Goal: Navigation & Orientation: Find specific page/section

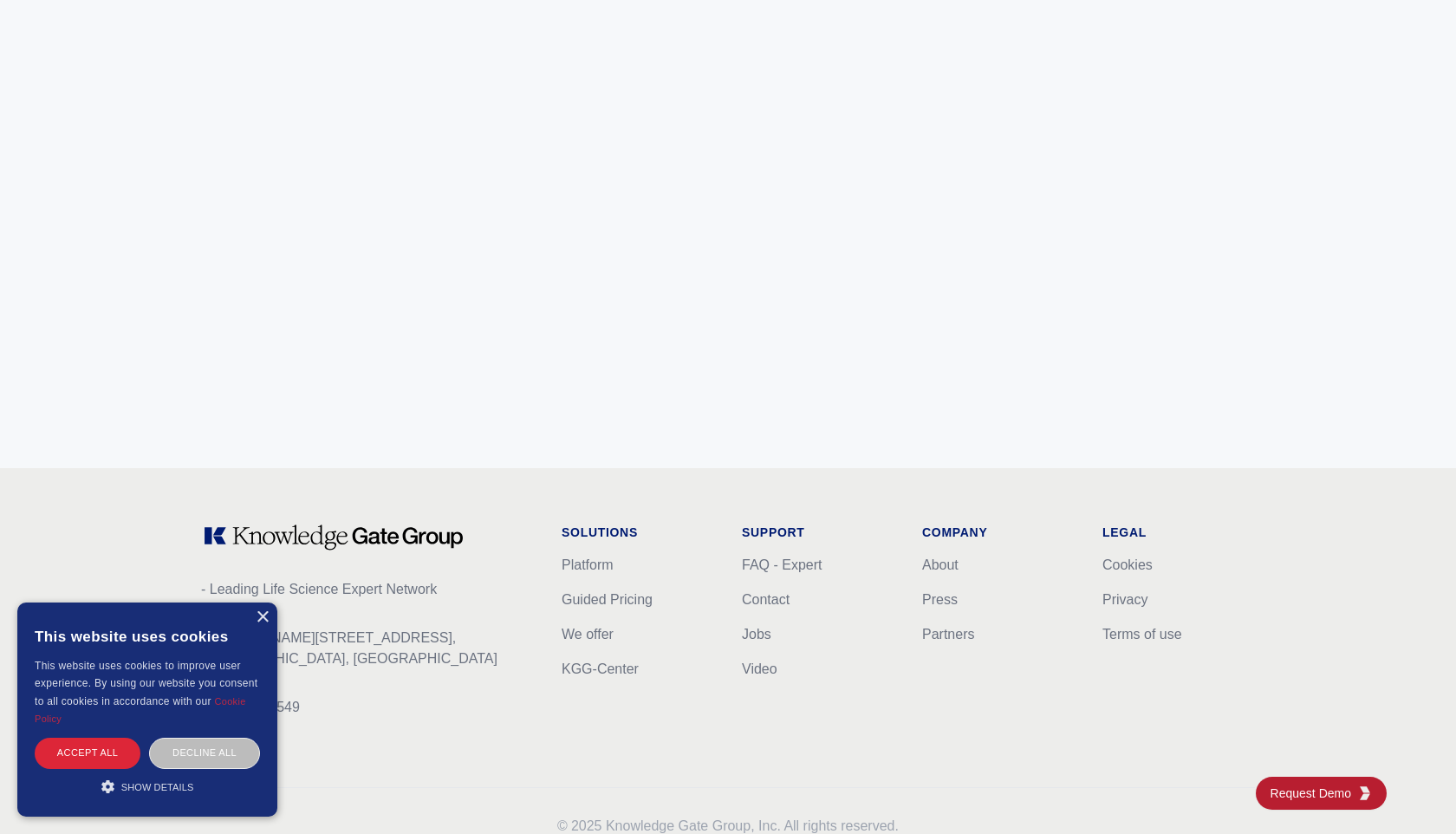
scroll to position [6812, 0]
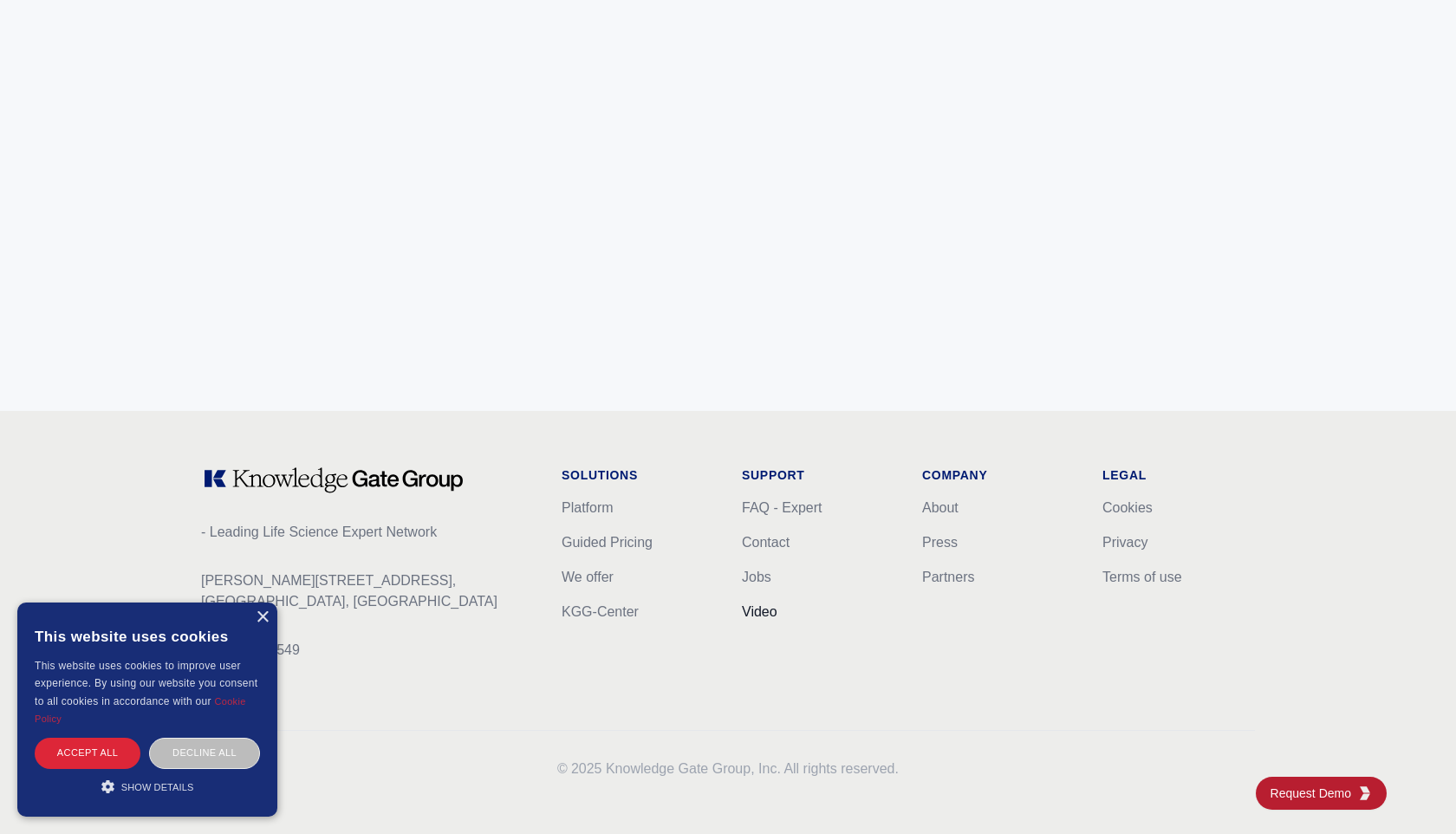
click at [759, 608] on link "Video" at bounding box center [760, 611] width 36 height 15
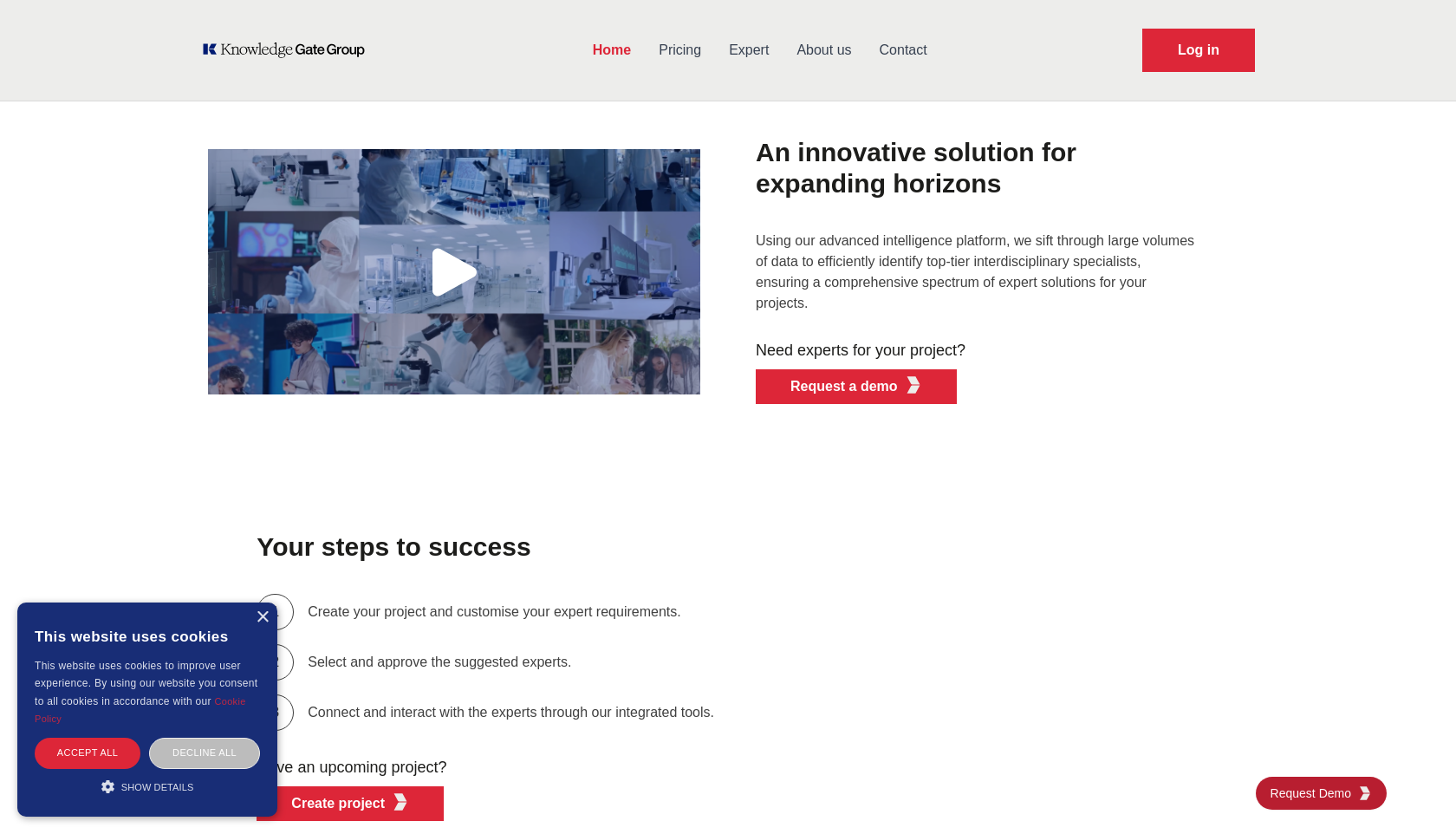
scroll to position [4384, 0]
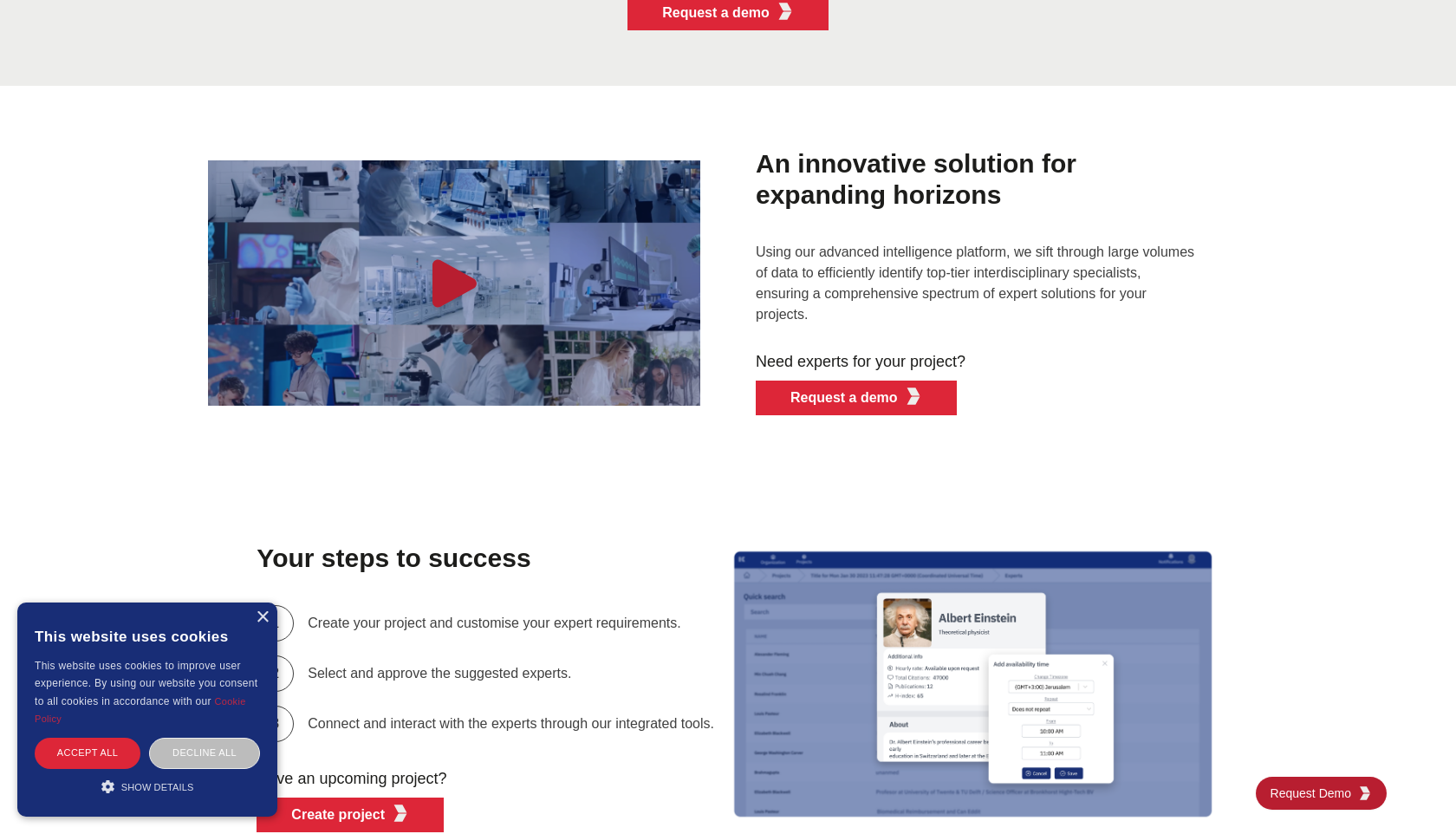
click at [444, 312] on icon "button" at bounding box center [454, 283] width 69 height 69
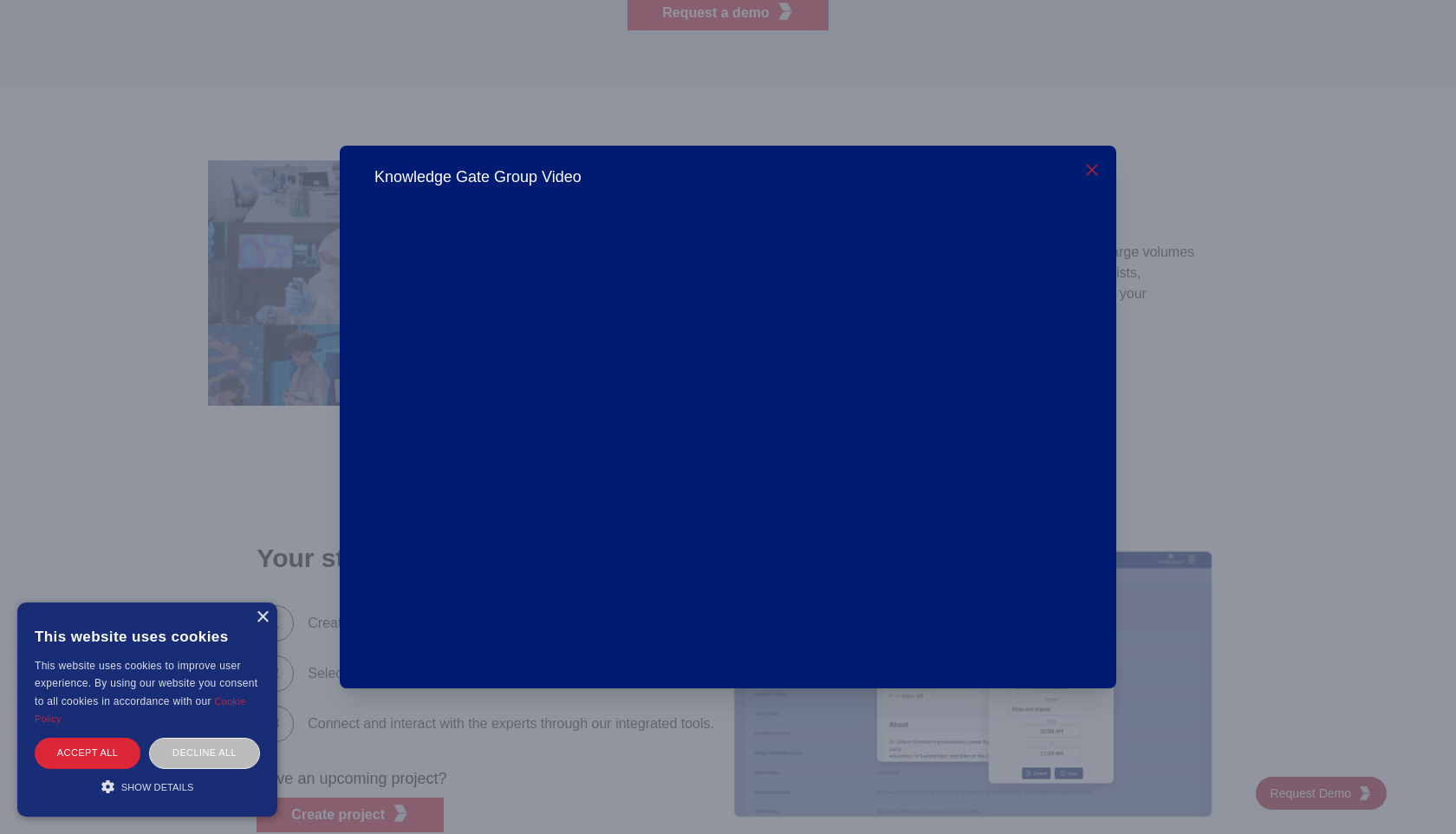
click at [1087, 164] on icon "button" at bounding box center [1091, 169] width 21 height 21
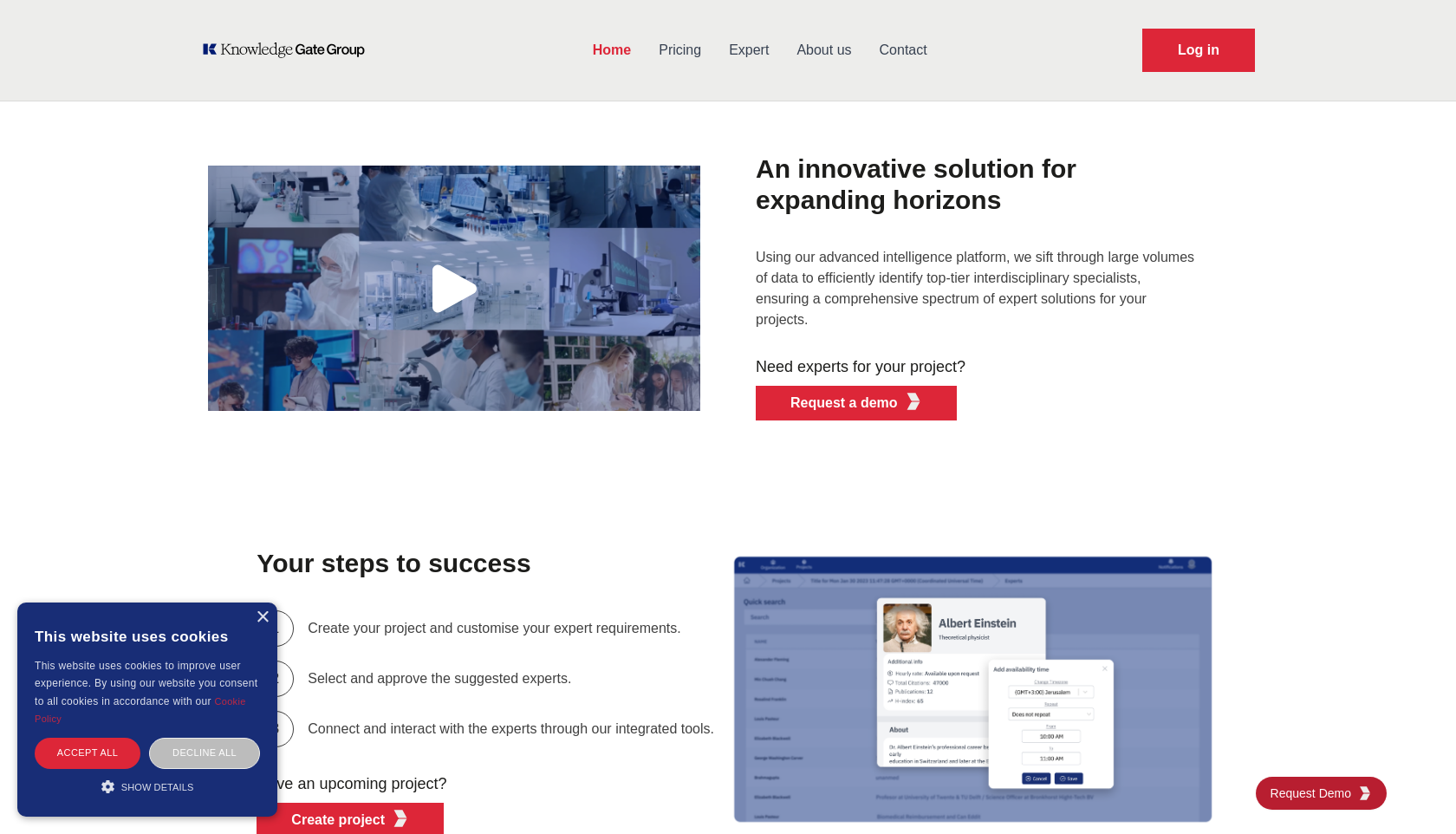
scroll to position [4354, 0]
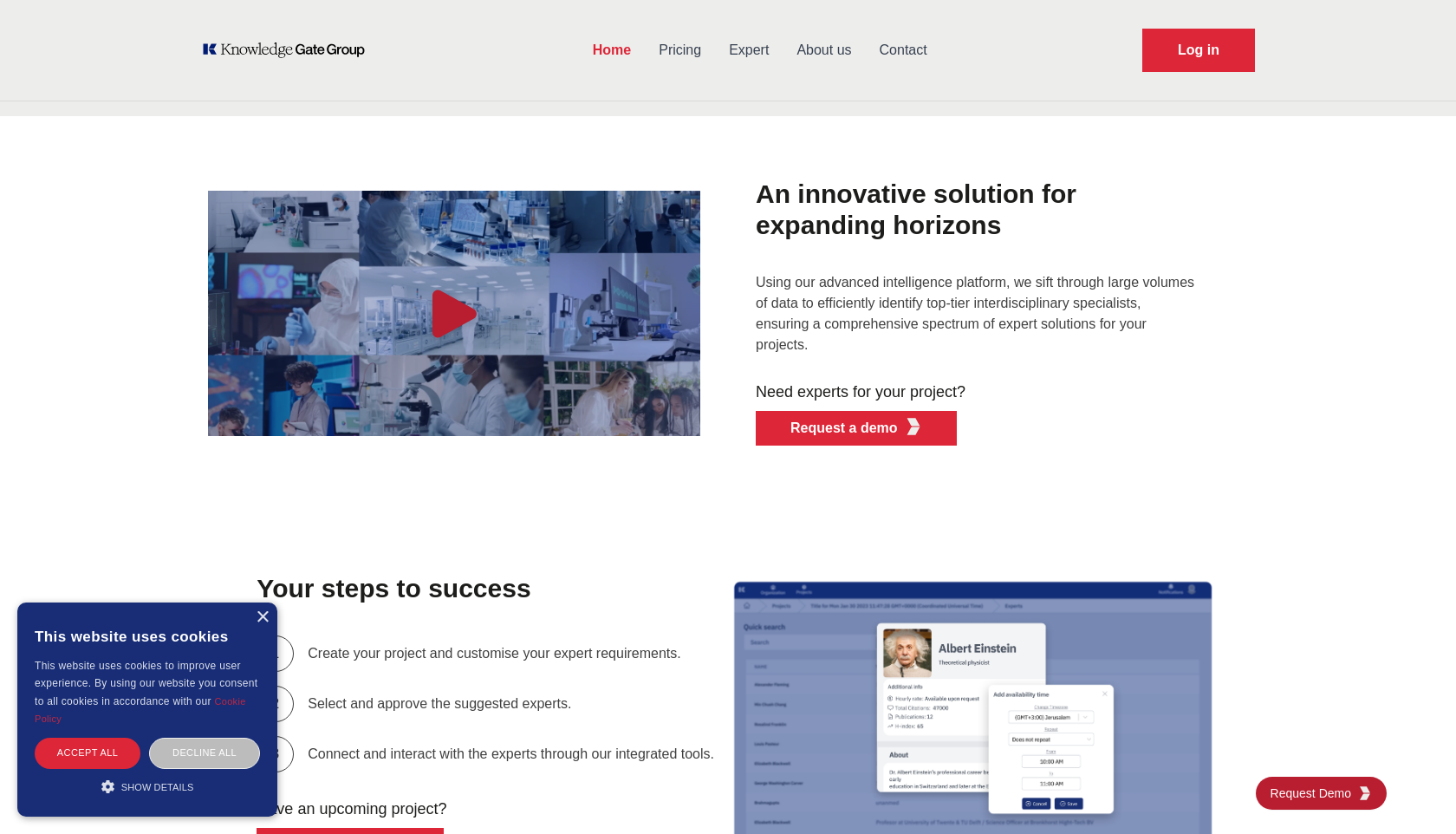
click at [452, 326] on icon "button" at bounding box center [454, 314] width 45 height 47
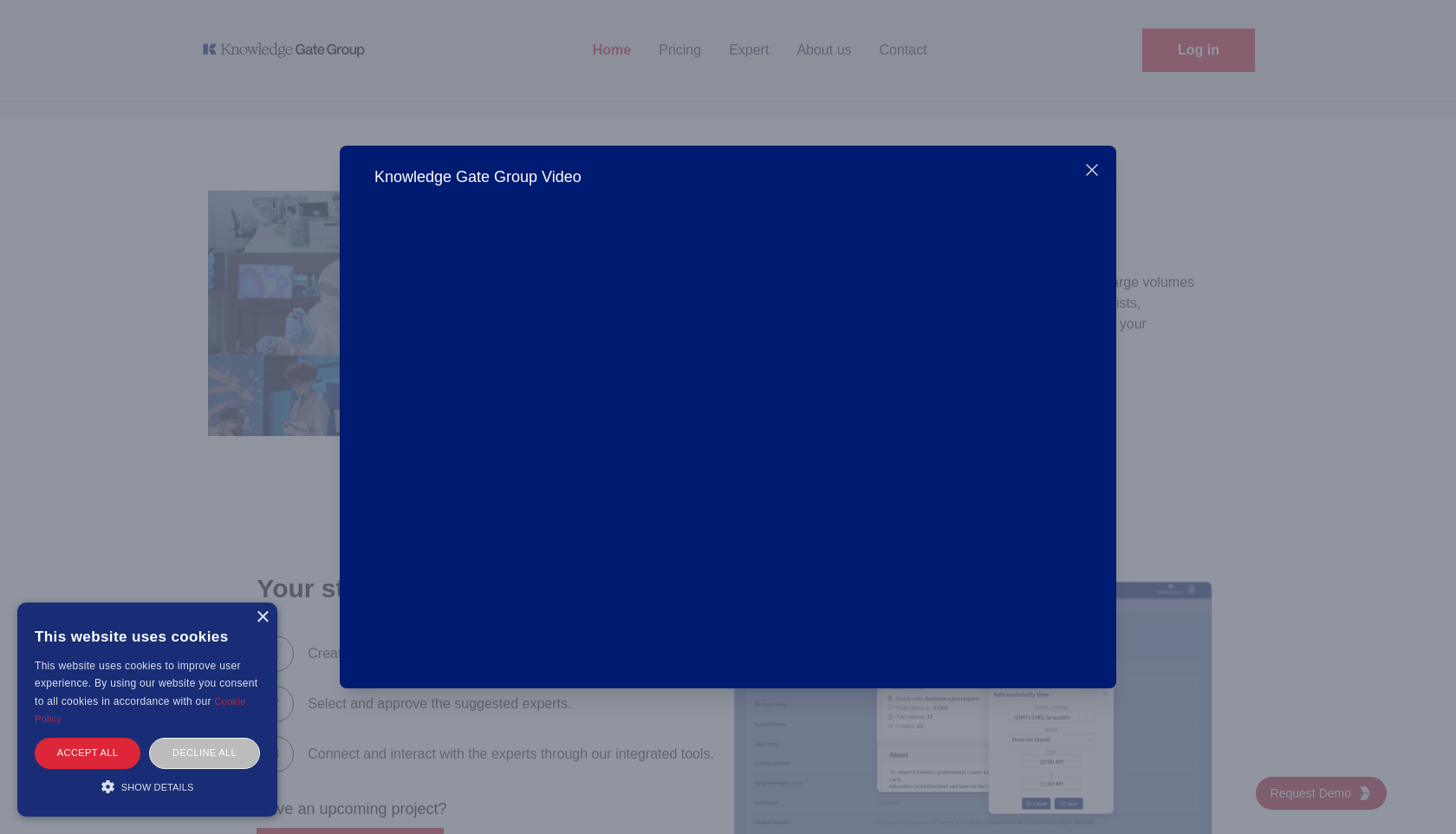
click at [1096, 157] on div "Close" at bounding box center [1098, 165] width 35 height 41
click at [1102, 169] on icon "button" at bounding box center [1091, 169] width 21 height 21
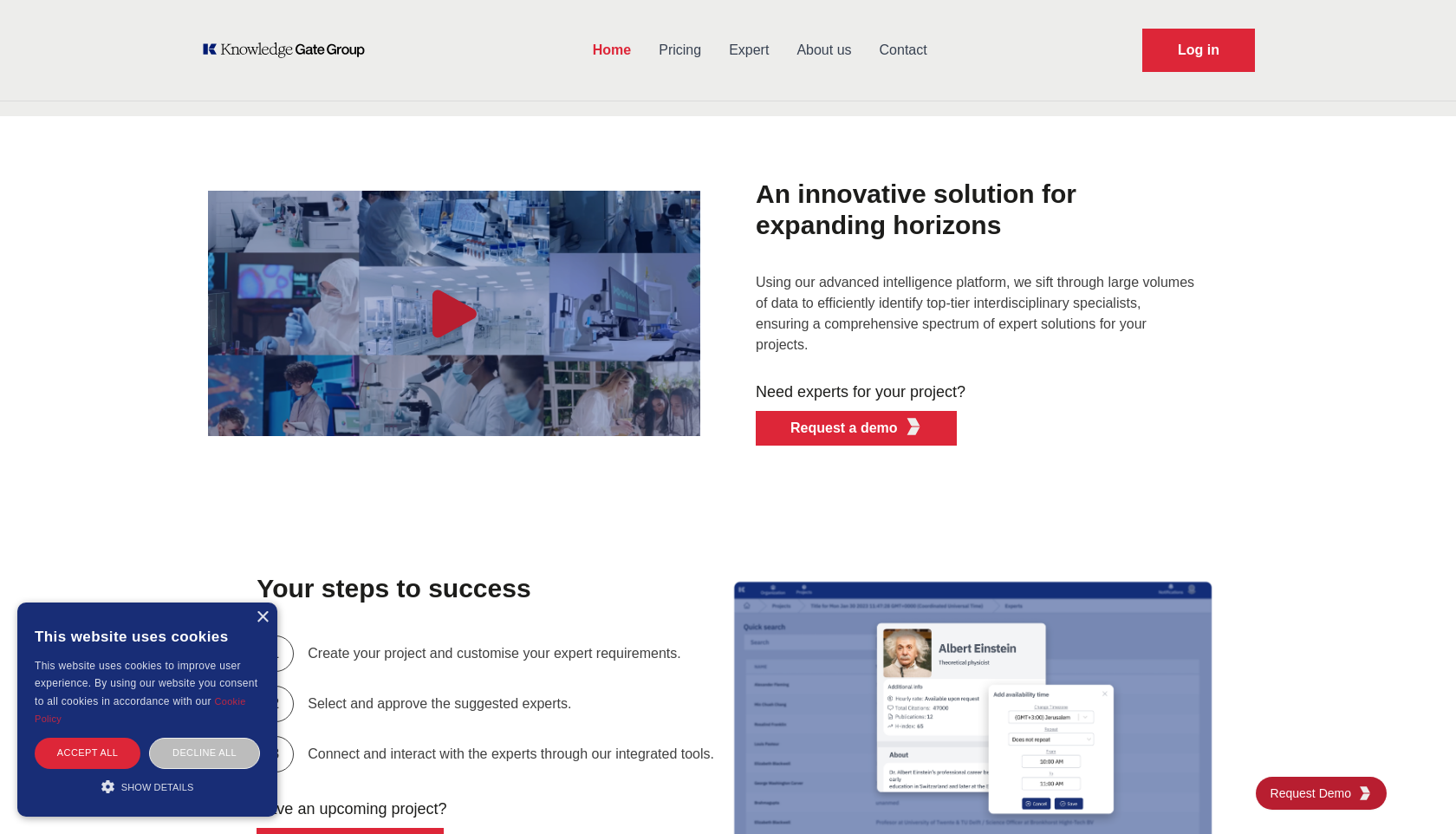
click at [451, 313] on icon "button" at bounding box center [454, 314] width 45 height 47
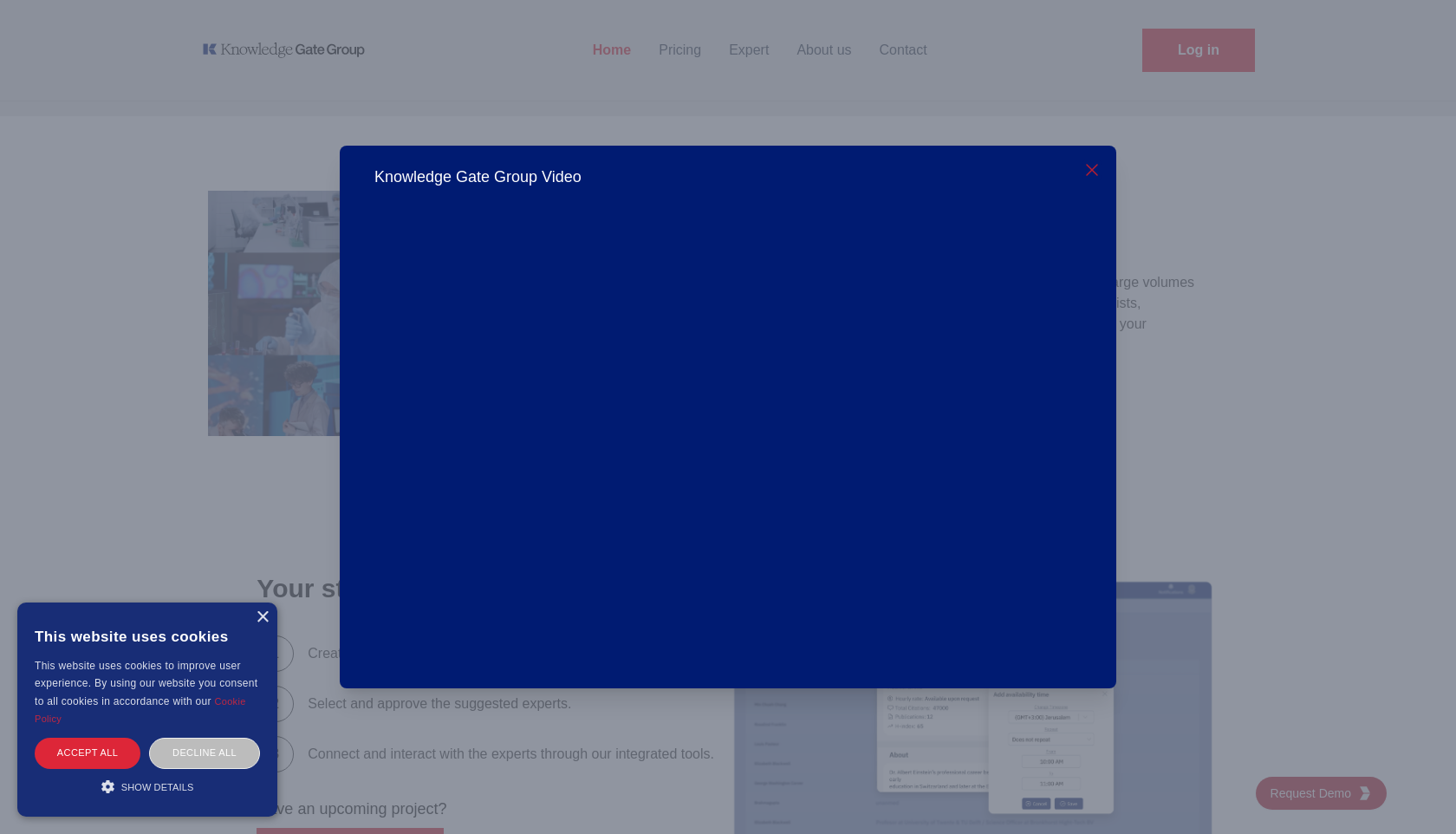
click at [1095, 176] on icon "button" at bounding box center [1091, 169] width 21 height 21
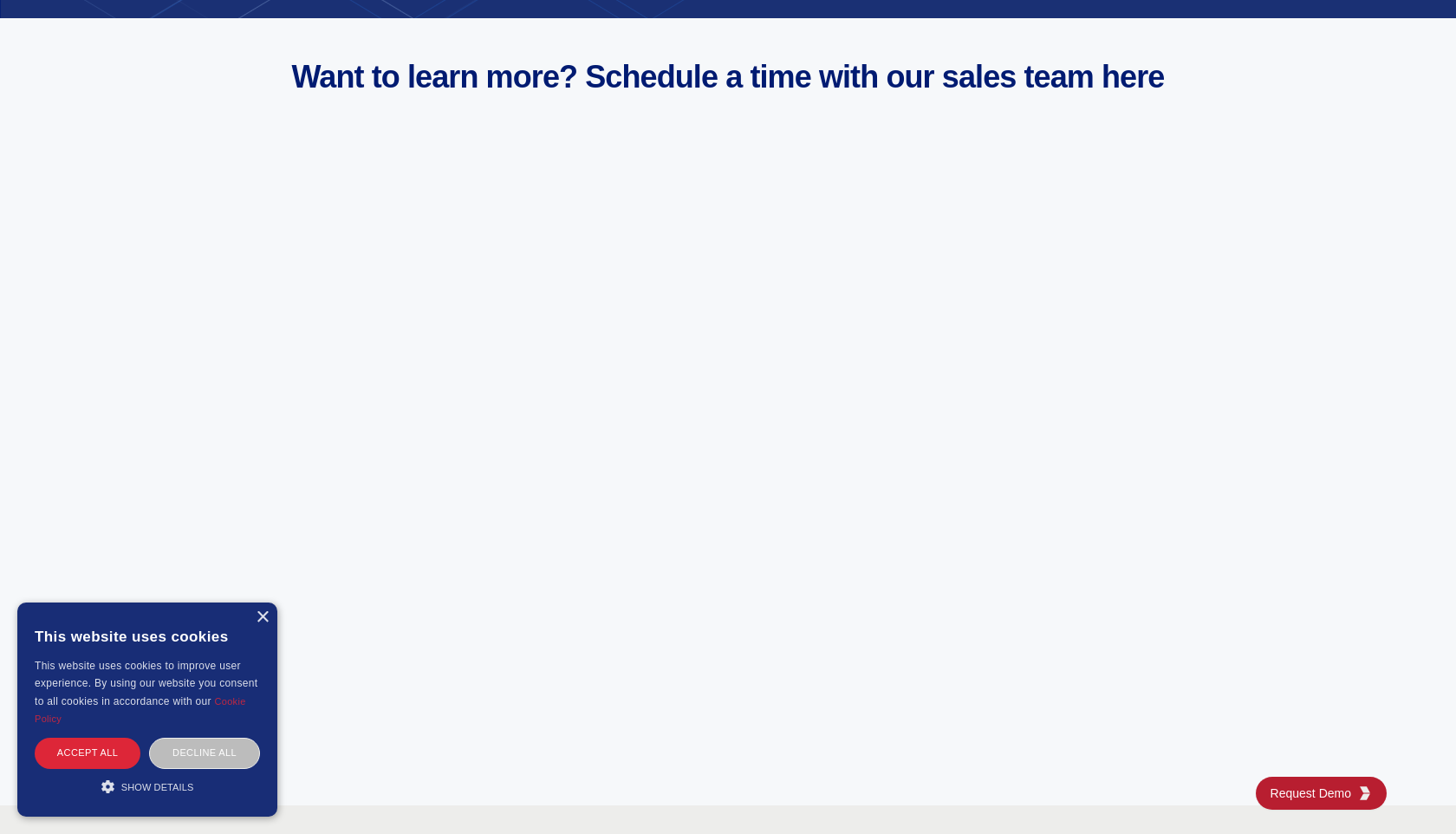
scroll to position [6812, 0]
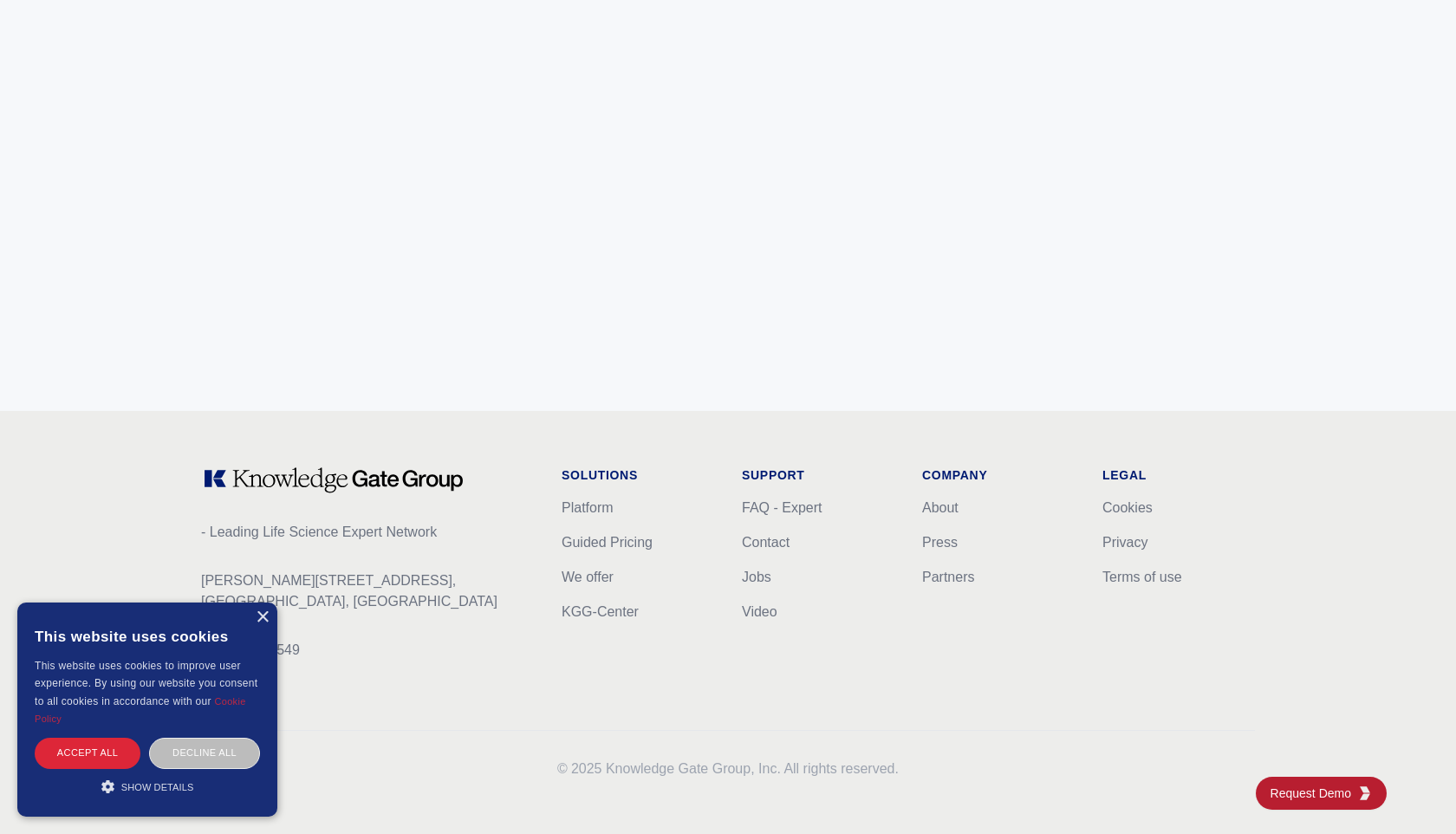
click at [759, 598] on ul "FAQ - Expert Contact Jobs Video" at bounding box center [818, 560] width 152 height 125
click at [758, 604] on link "Video" at bounding box center [760, 611] width 36 height 15
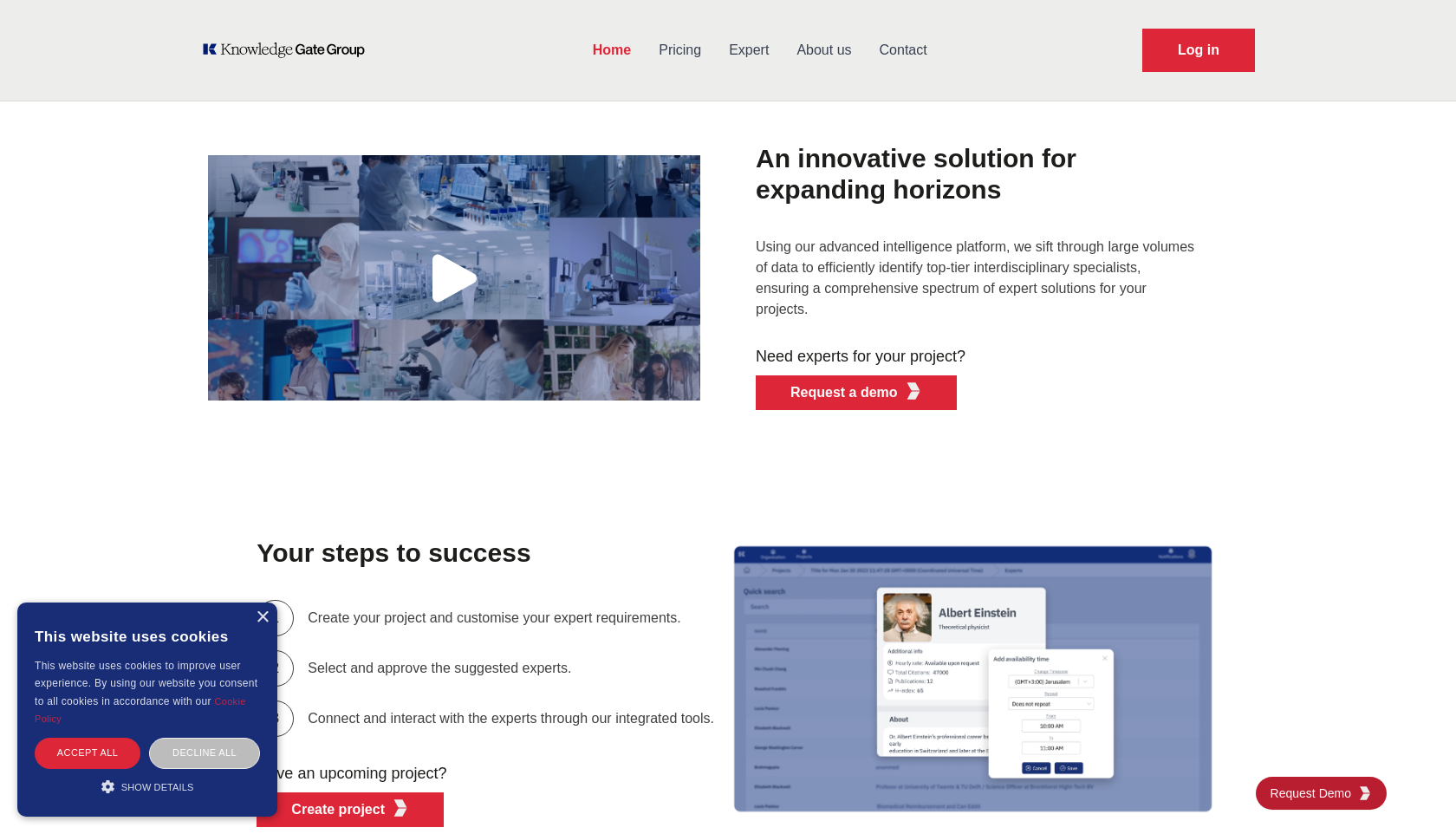
scroll to position [4274, 0]
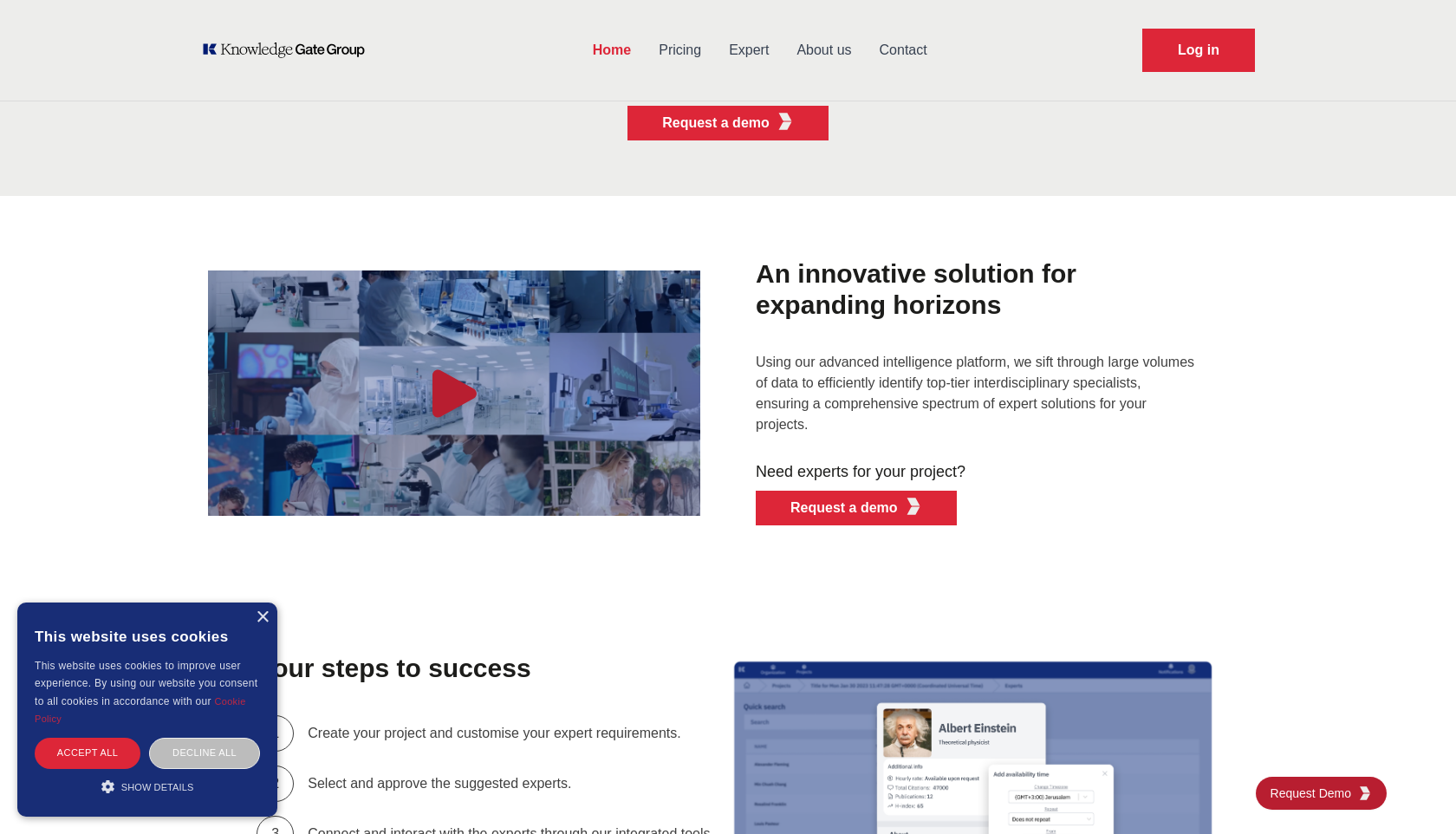
click at [455, 433] on img "button" at bounding box center [454, 394] width 493 height 277
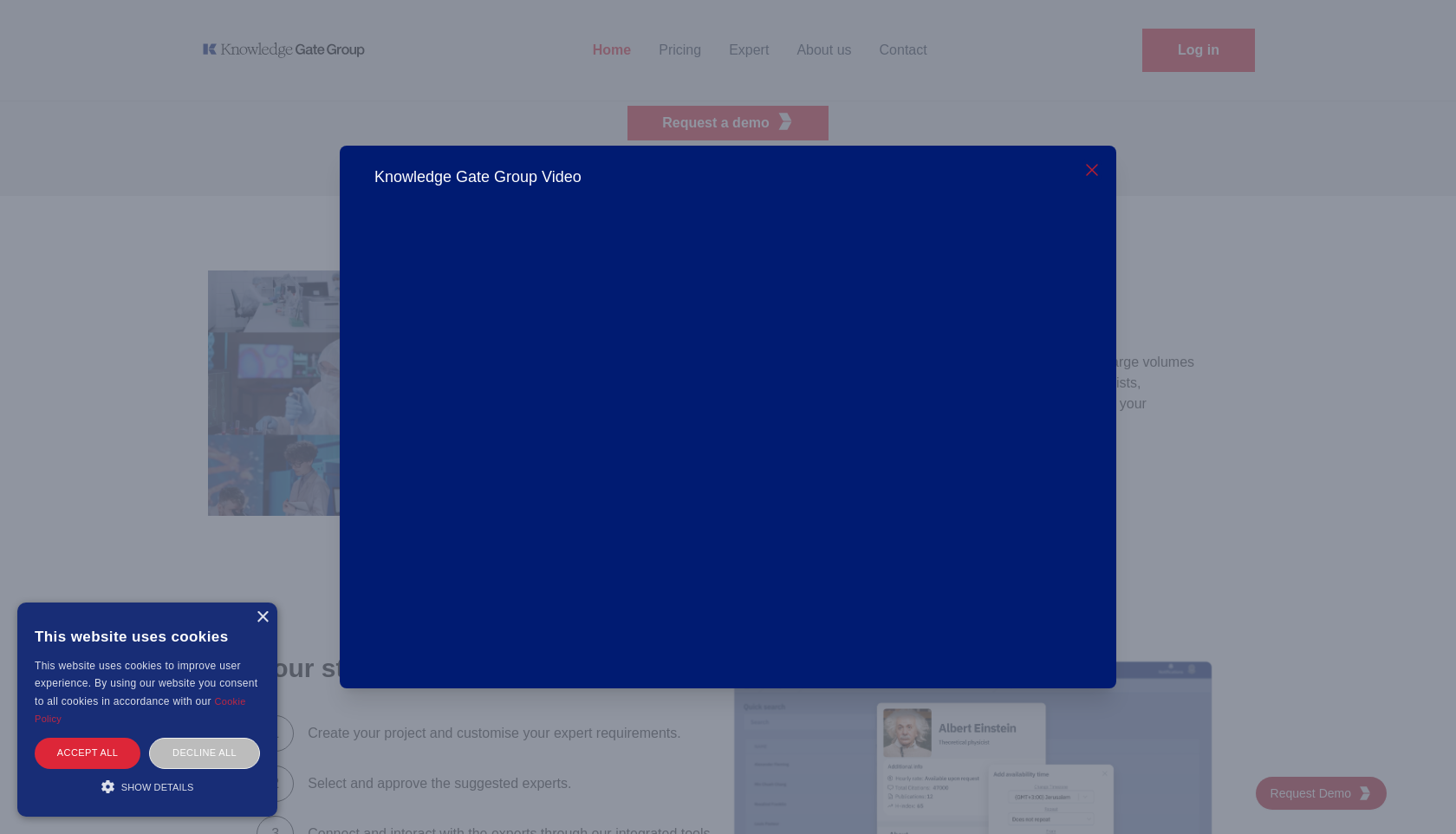
click at [1088, 164] on icon "button" at bounding box center [1091, 169] width 21 height 21
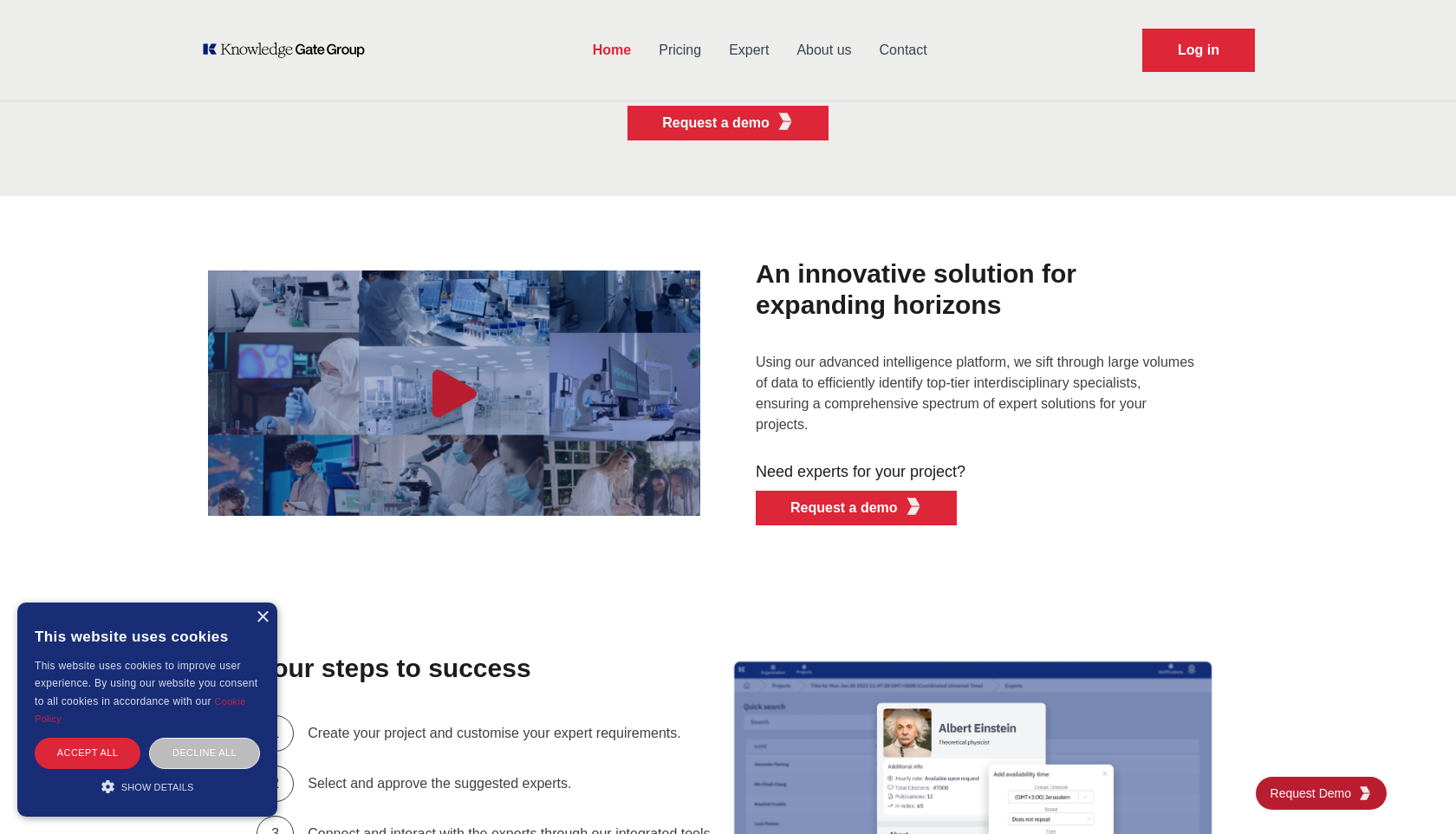
click at [471, 393] on icon "button" at bounding box center [454, 393] width 45 height 47
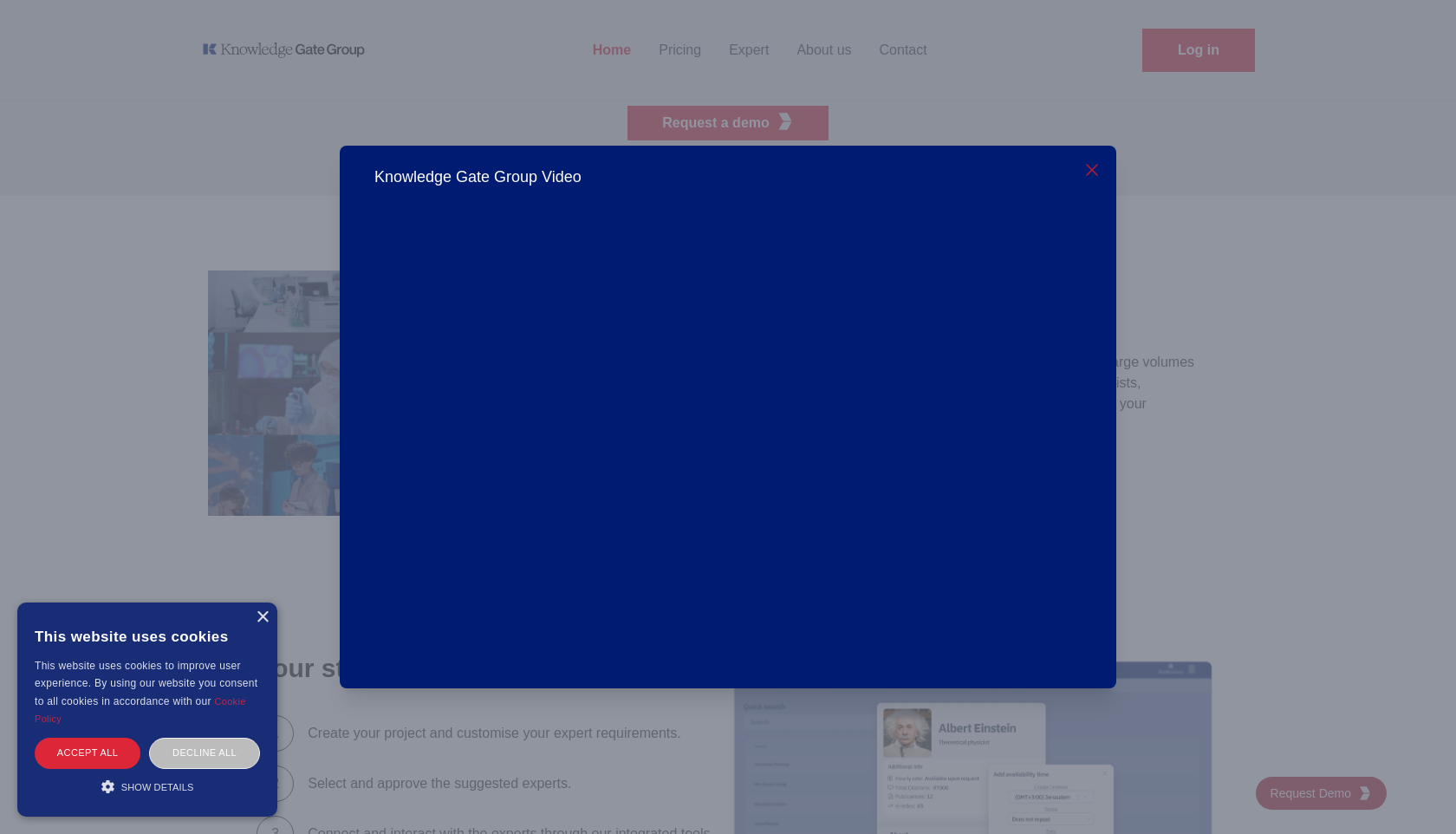
click at [1088, 171] on icon "button" at bounding box center [1091, 169] width 21 height 21
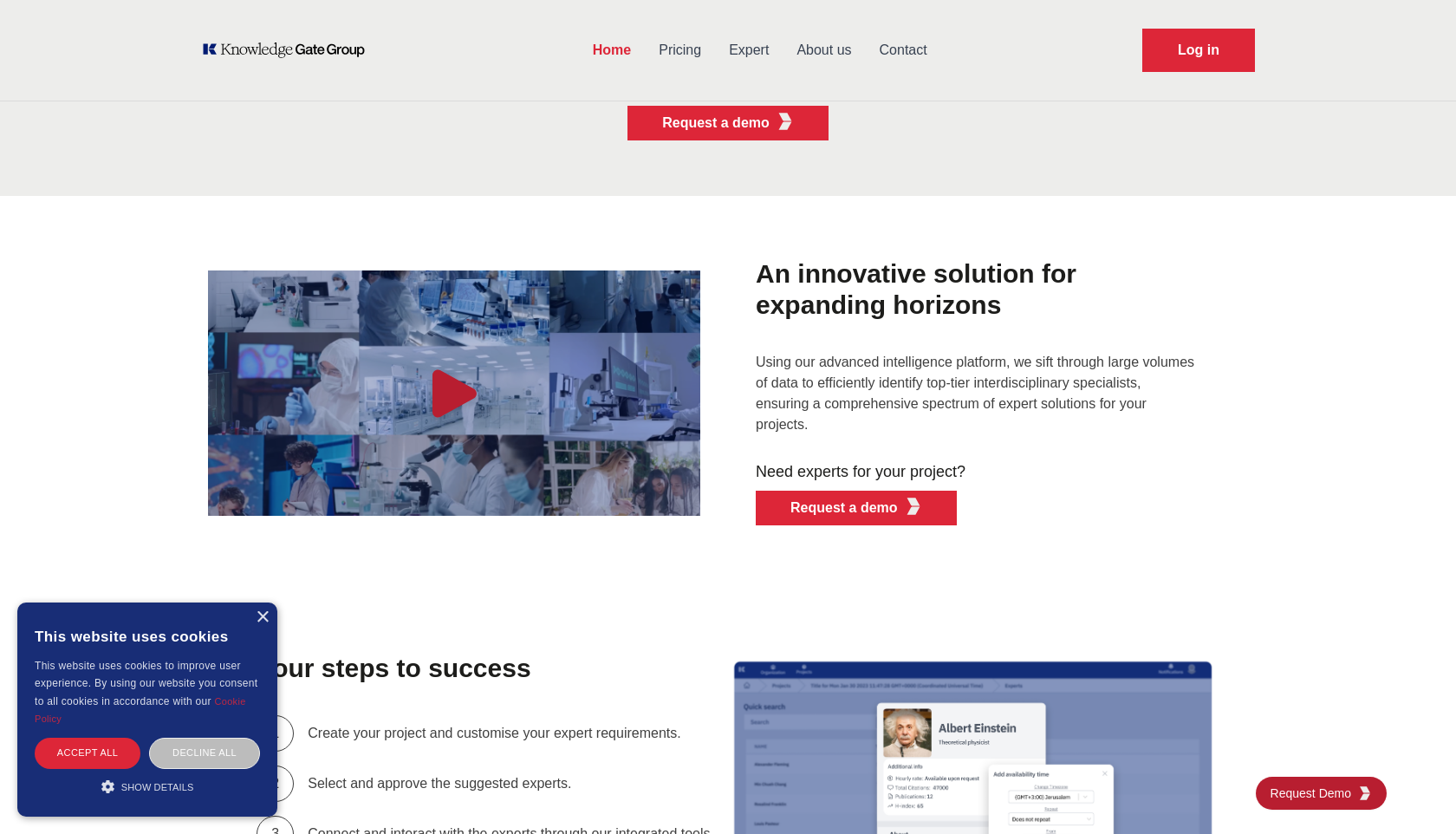
click at [473, 419] on icon "button" at bounding box center [454, 394] width 69 height 69
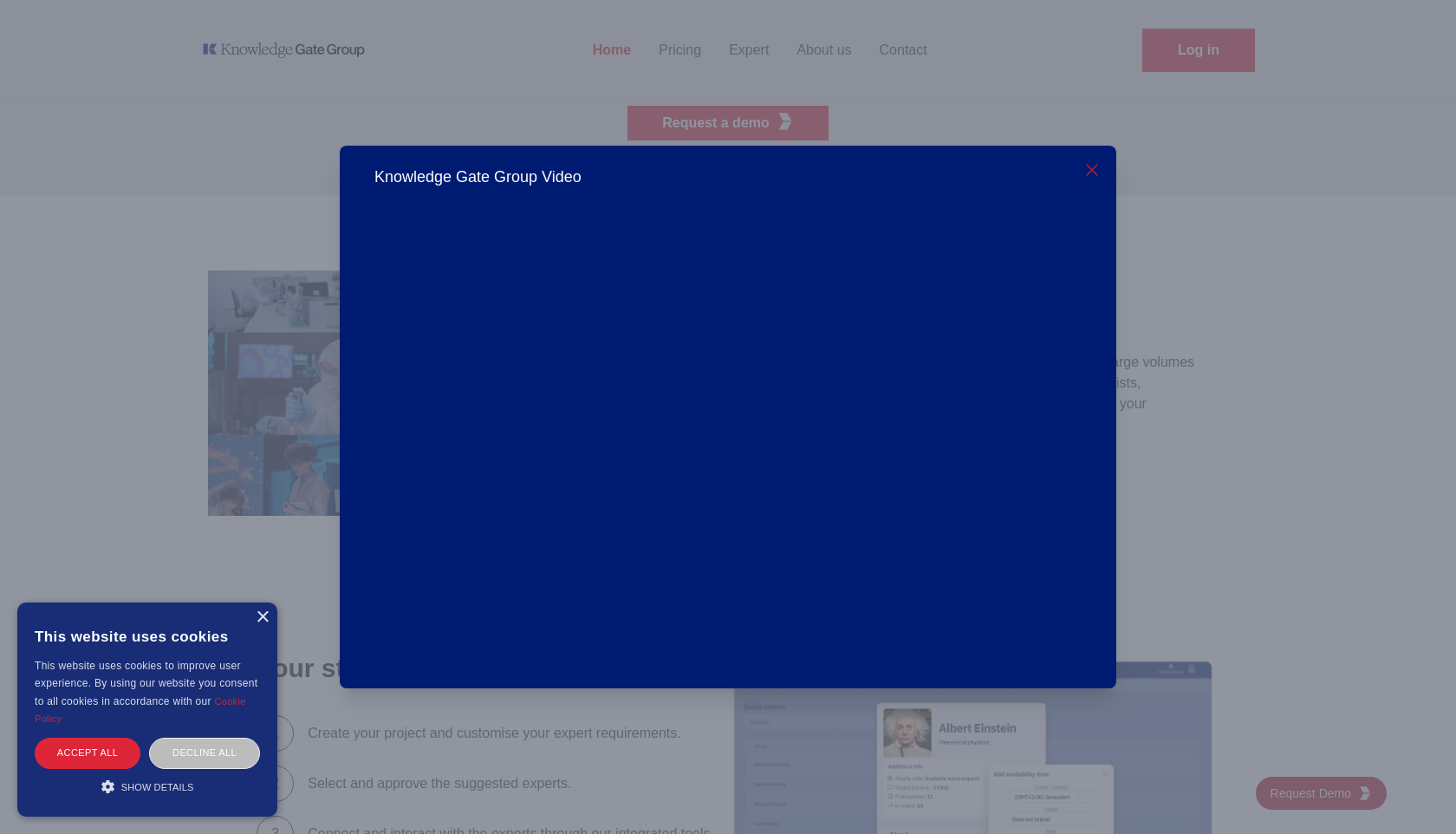
click at [1095, 171] on icon "button" at bounding box center [1091, 169] width 21 height 21
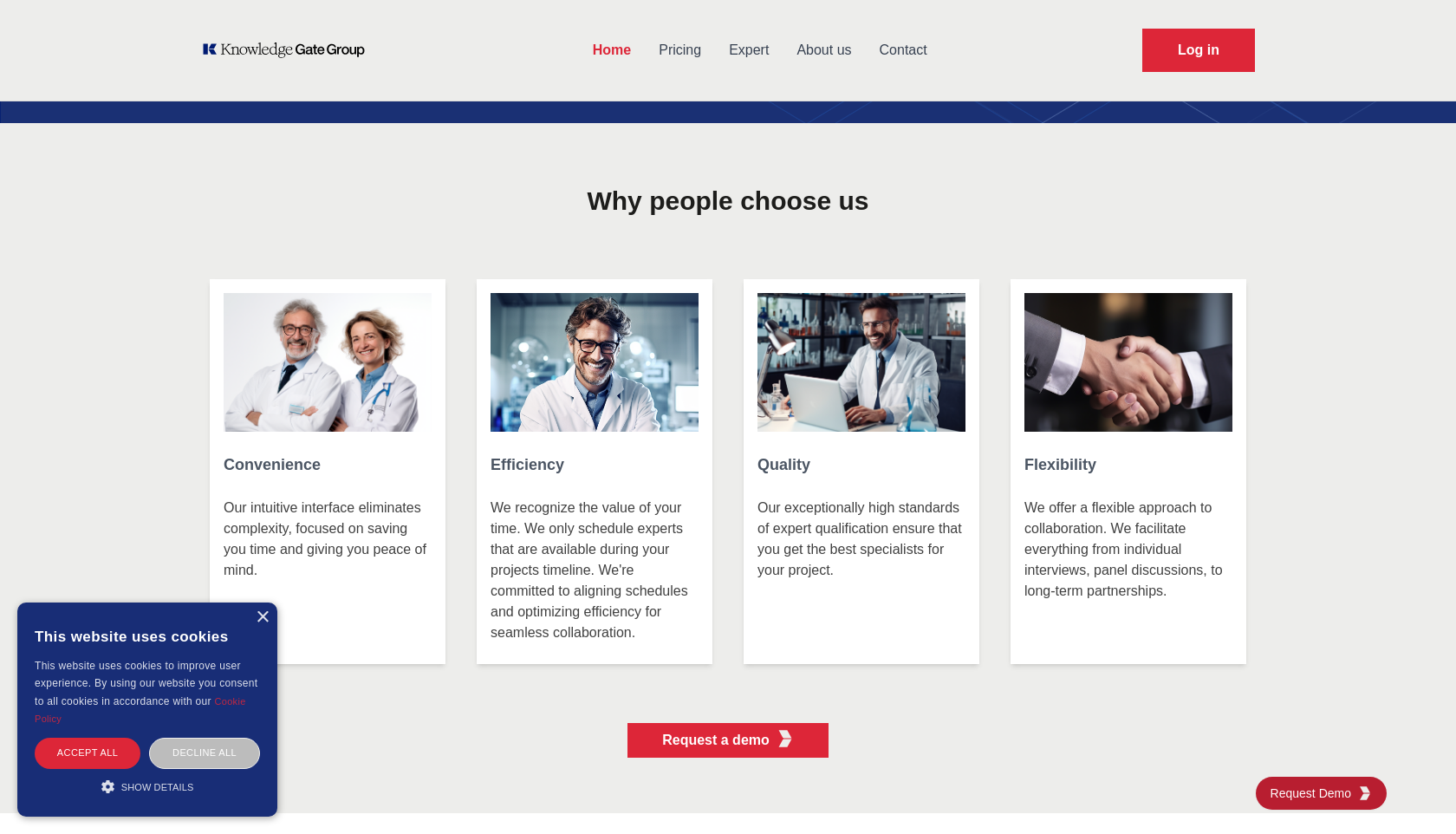
scroll to position [0, 0]
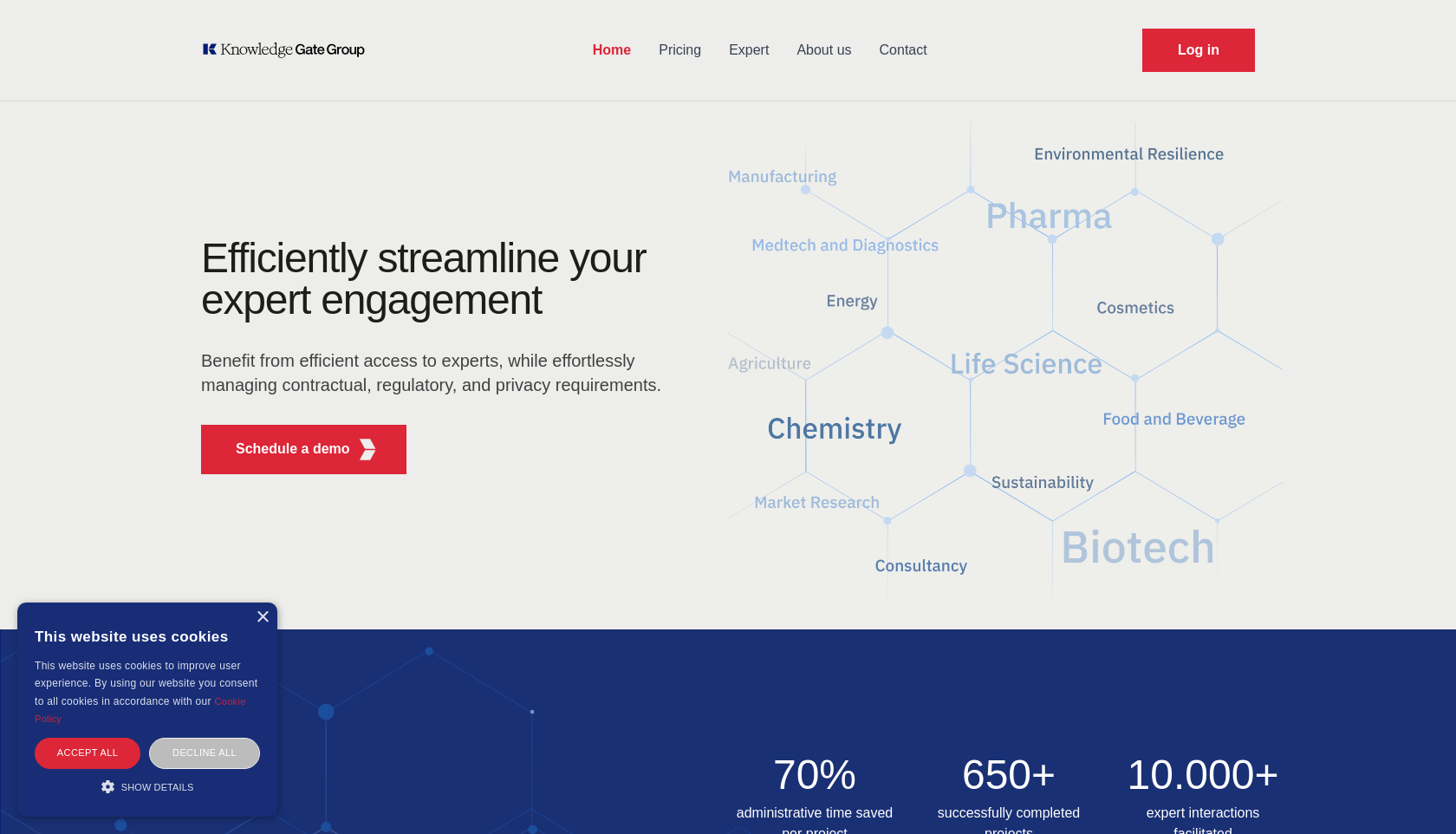
click at [617, 62] on link "Home" at bounding box center [611, 50] width 66 height 46
click at [1196, 49] on link "Log in" at bounding box center [1199, 50] width 113 height 44
click at [903, 36] on link "Contact" at bounding box center [903, 50] width 75 height 46
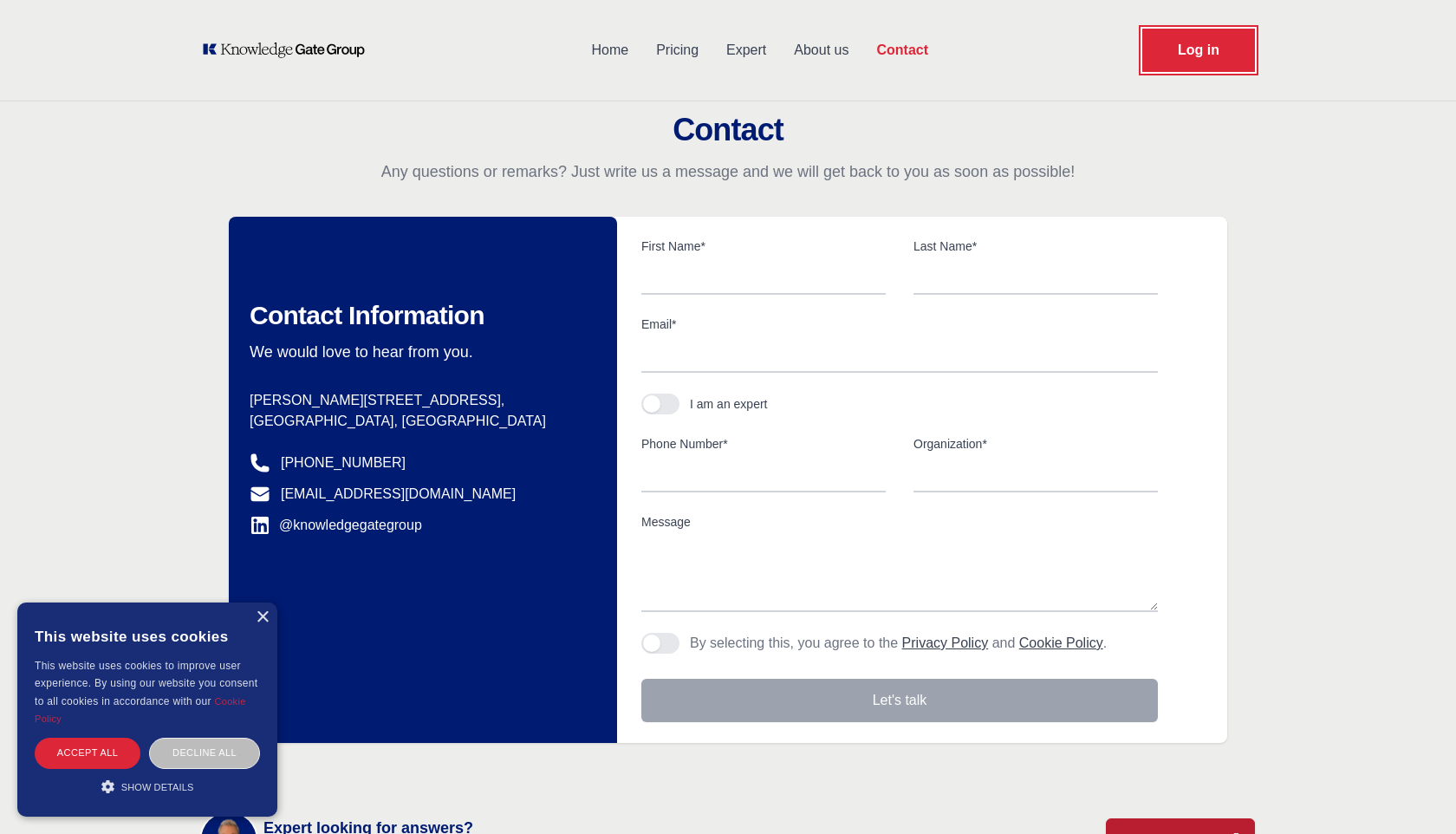
click at [1207, 41] on link "Log in" at bounding box center [1199, 50] width 113 height 44
click at [1065, 117] on h2 "Contact" at bounding box center [728, 130] width 1456 height 35
click at [1172, 46] on link "Log in" at bounding box center [1199, 50] width 113 height 44
click at [1190, 59] on link "Log in" at bounding box center [1199, 50] width 113 height 44
click at [1202, 41] on link "Log in" at bounding box center [1199, 50] width 113 height 44
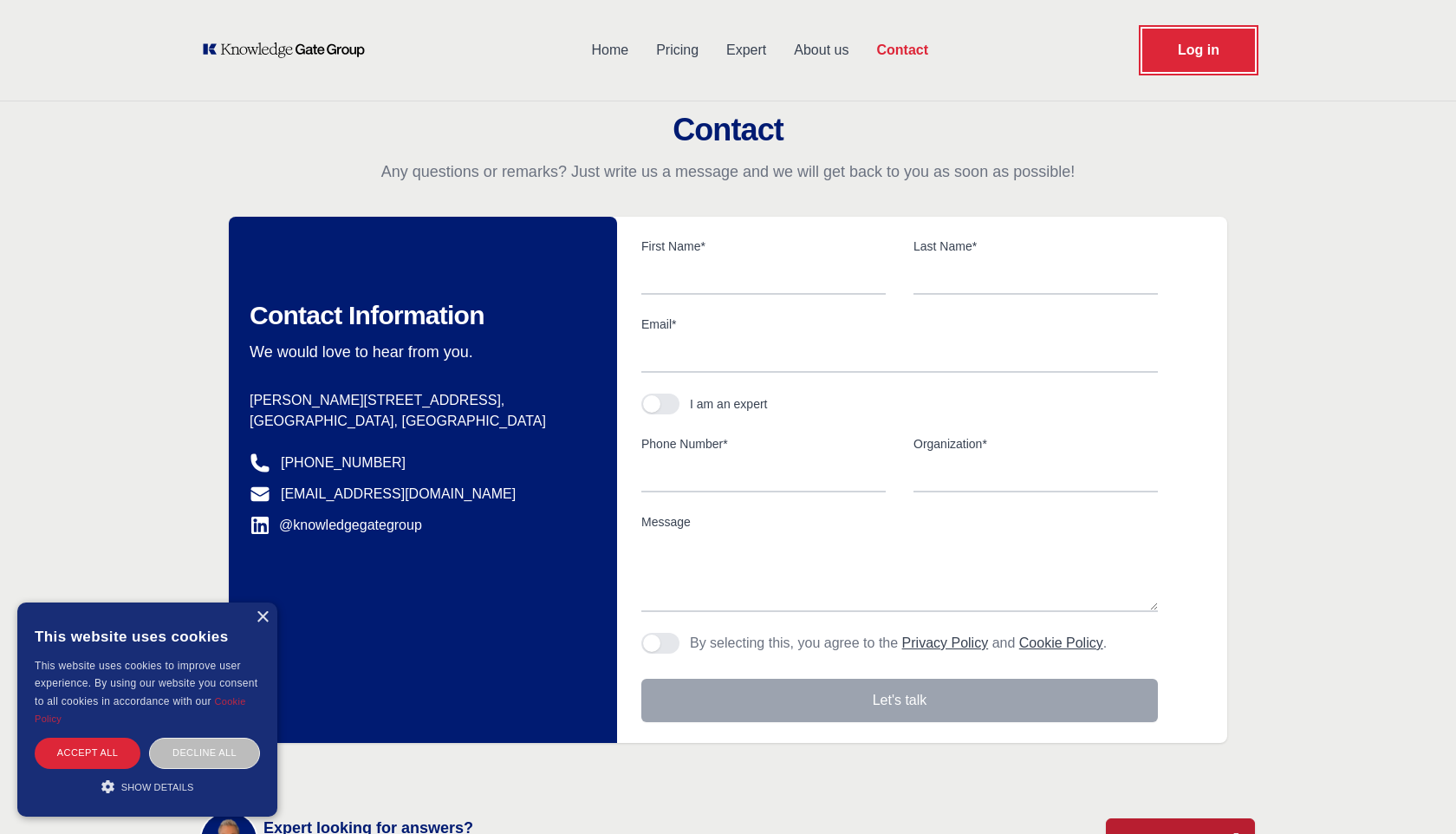
click at [1213, 61] on link "Log in" at bounding box center [1199, 50] width 113 height 44
click at [1118, 127] on h2 "Contact" at bounding box center [728, 130] width 1456 height 35
click at [1198, 61] on link "Log in" at bounding box center [1199, 50] width 113 height 44
click at [1167, 49] on link "Log in" at bounding box center [1199, 50] width 113 height 44
